Goal: Information Seeking & Learning: Learn about a topic

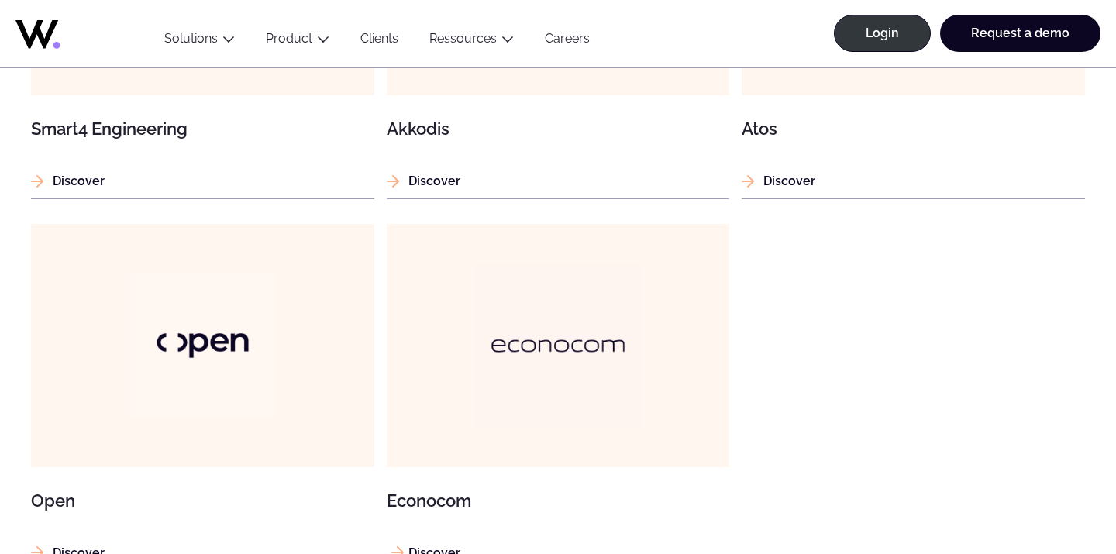
scroll to position [1727, 0]
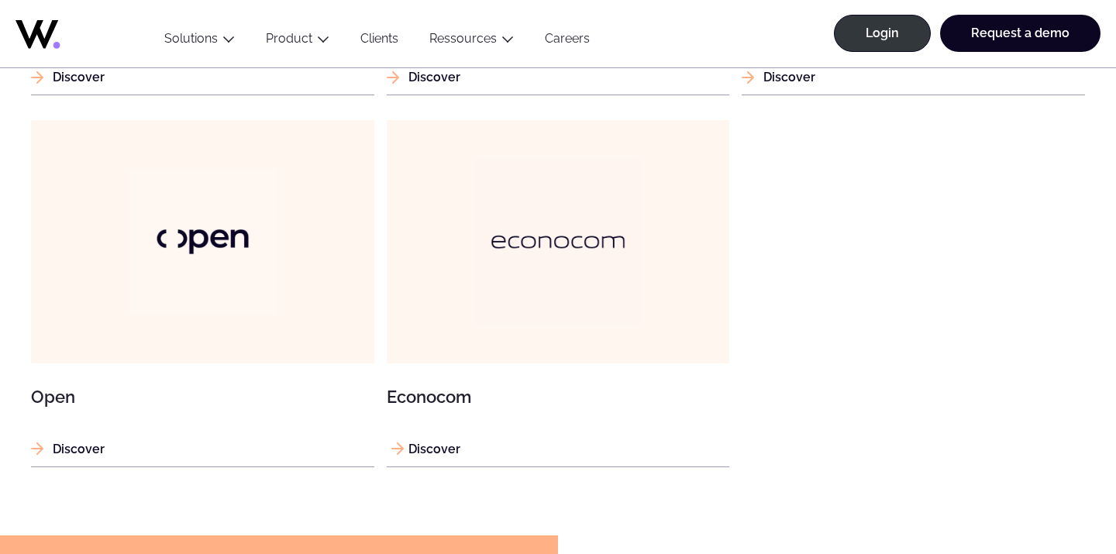
click at [448, 446] on p "Discover" at bounding box center [558, 449] width 343 height 19
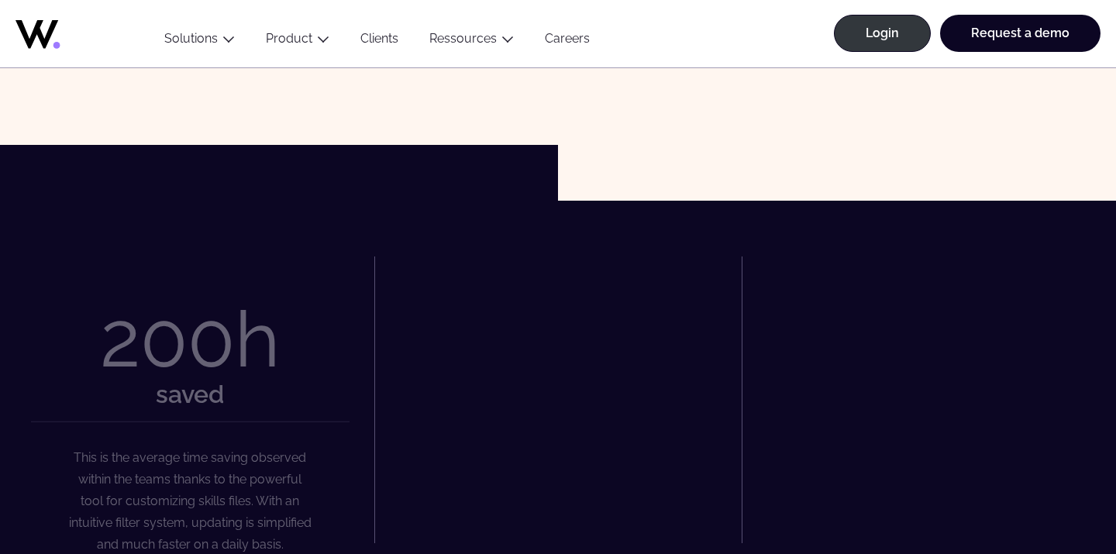
scroll to position [867, 0]
